Goal: Navigation & Orientation: Find specific page/section

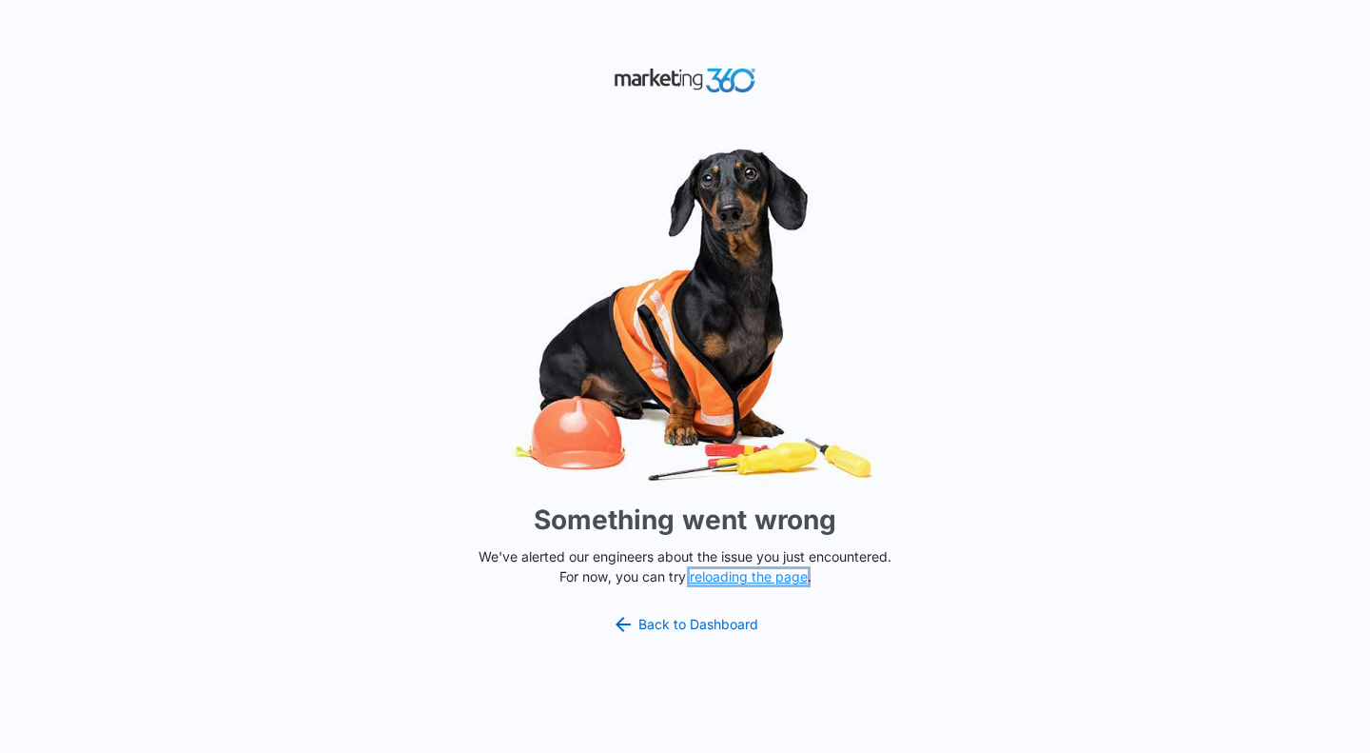
click at [756, 578] on button "reloading the page" at bounding box center [749, 576] width 118 height 15
click at [667, 624] on link "Back to Dashboard" at bounding box center [685, 624] width 147 height 23
